Goal: Find specific page/section: Find specific page/section

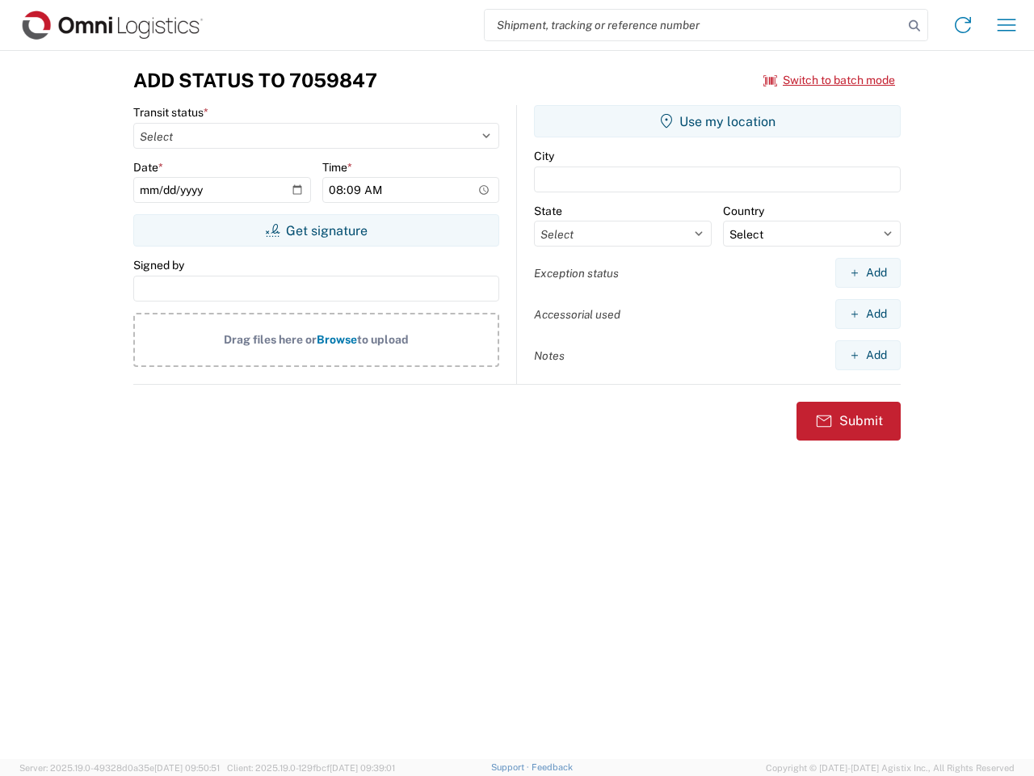
click at [694, 25] on input "search" at bounding box center [694, 25] width 418 height 31
click at [915, 26] on icon at bounding box center [914, 26] width 23 height 23
click at [963, 25] on icon at bounding box center [963, 25] width 26 height 26
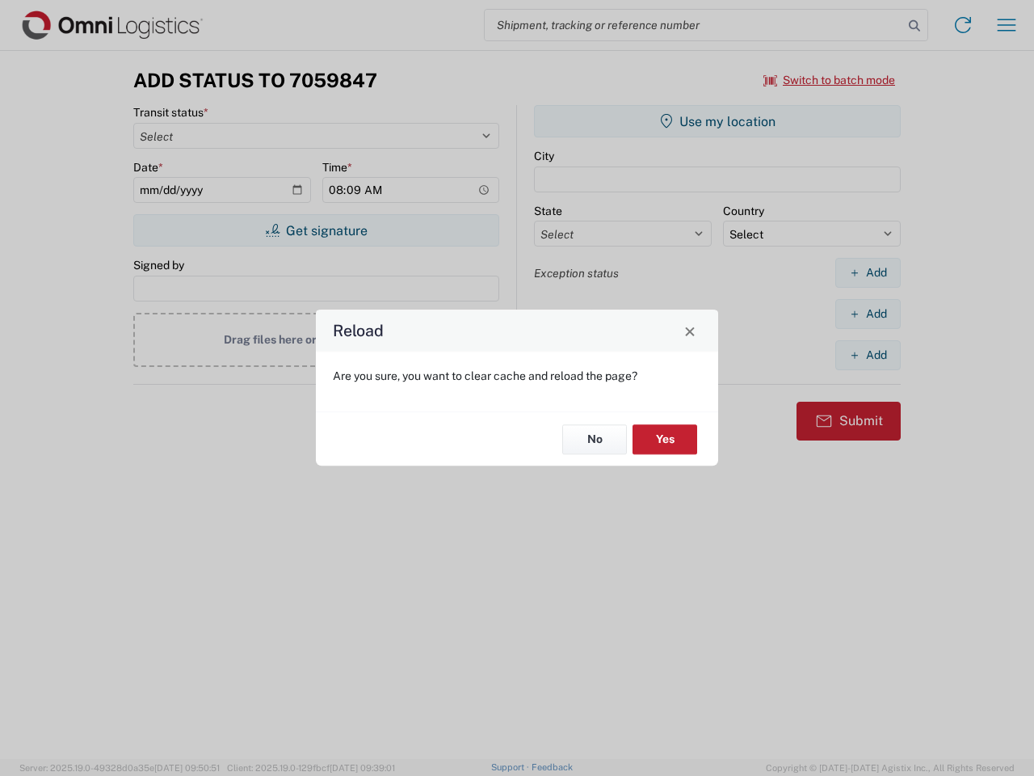
click at [1007, 25] on div "Reload Are you sure, you want to clear cache and reload the page? No Yes" at bounding box center [517, 388] width 1034 height 776
click at [830, 80] on div "Reload Are you sure, you want to clear cache and reload the page? No Yes" at bounding box center [517, 388] width 1034 height 776
click at [316, 230] on div "Reload Are you sure, you want to clear cache and reload the page? No Yes" at bounding box center [517, 388] width 1034 height 776
click at [717, 121] on div "Reload Are you sure, you want to clear cache and reload the page? No Yes" at bounding box center [517, 388] width 1034 height 776
click at [868, 272] on div "Reload Are you sure, you want to clear cache and reload the page? No Yes" at bounding box center [517, 388] width 1034 height 776
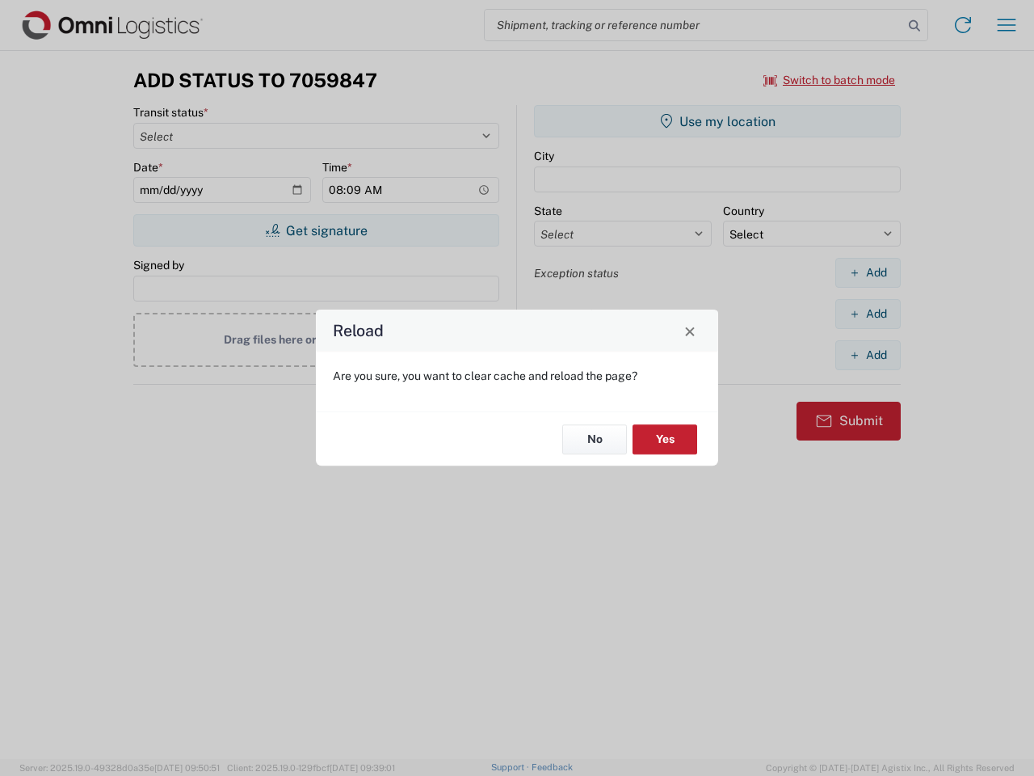
click at [868, 313] on div "Reload Are you sure, you want to clear cache and reload the page? No Yes" at bounding box center [517, 388] width 1034 height 776
click at [868, 355] on div "Reload Are you sure, you want to clear cache and reload the page? No Yes" at bounding box center [517, 388] width 1034 height 776
